Goal: Browse casually

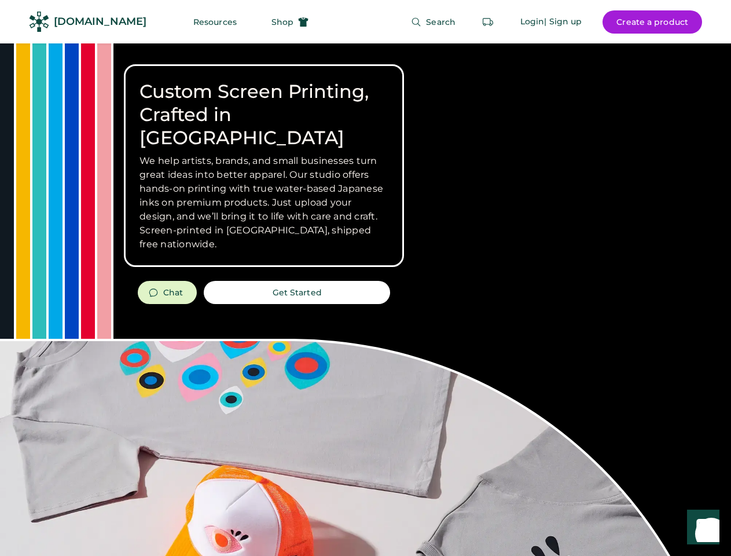
click at [365, 278] on div "Custom Screen Printing, Crafted in [GEOGRAPHIC_DATA] We help artists, brands, a…" at bounding box center [365, 410] width 731 height 735
click at [365, 299] on div "Custom Screen Printing, Crafted in [GEOGRAPHIC_DATA] We help artists, brands, a…" at bounding box center [365, 410] width 731 height 735
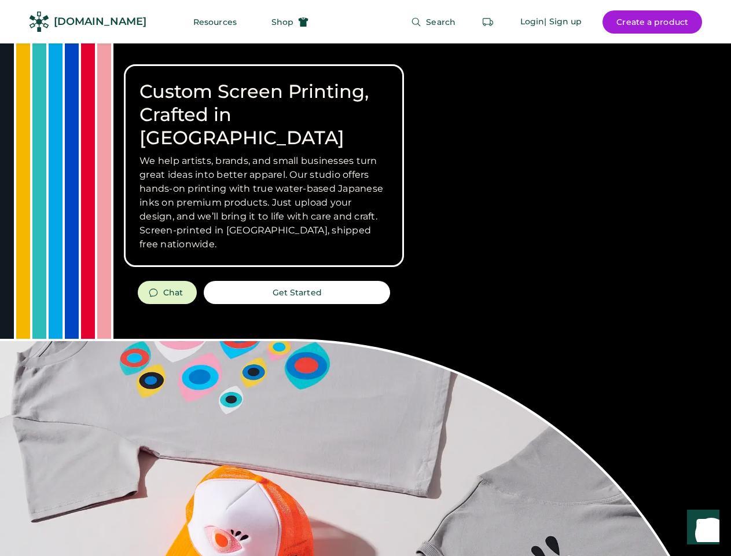
click at [365, 299] on div "Custom Screen Printing, Crafted in [GEOGRAPHIC_DATA] We help artists, brands, a…" at bounding box center [365, 410] width 731 height 735
click at [264, 166] on h3 "We help artists, brands, and small businesses turn great ideas into better appa…" at bounding box center [263, 202] width 249 height 97
click at [264, 154] on h3 "We help artists, brands, and small businesses turn great ideas into better appa…" at bounding box center [263, 202] width 249 height 97
click at [264, 103] on h1 "Custom Screen Printing, Crafted in [GEOGRAPHIC_DATA]" at bounding box center [263, 114] width 249 height 69
